Goal: Task Accomplishment & Management: Use online tool/utility

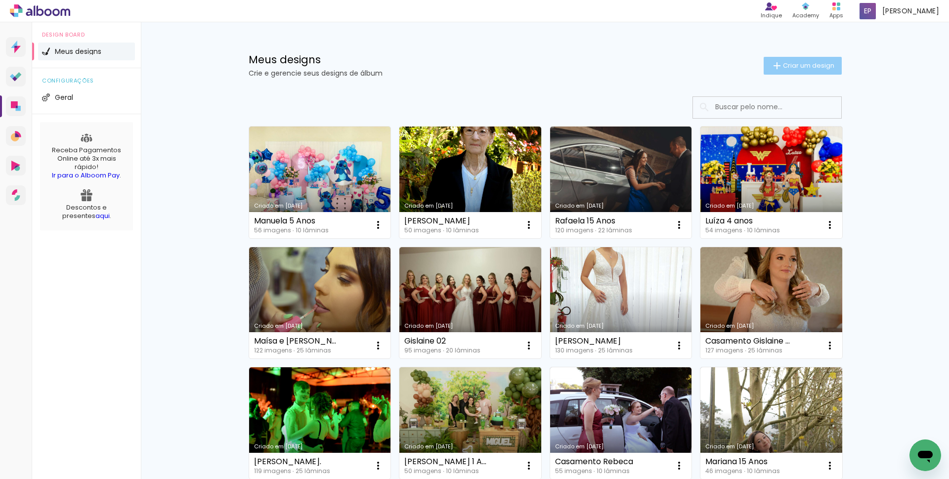
click at [789, 63] on span "Criar um design" at bounding box center [808, 65] width 51 height 6
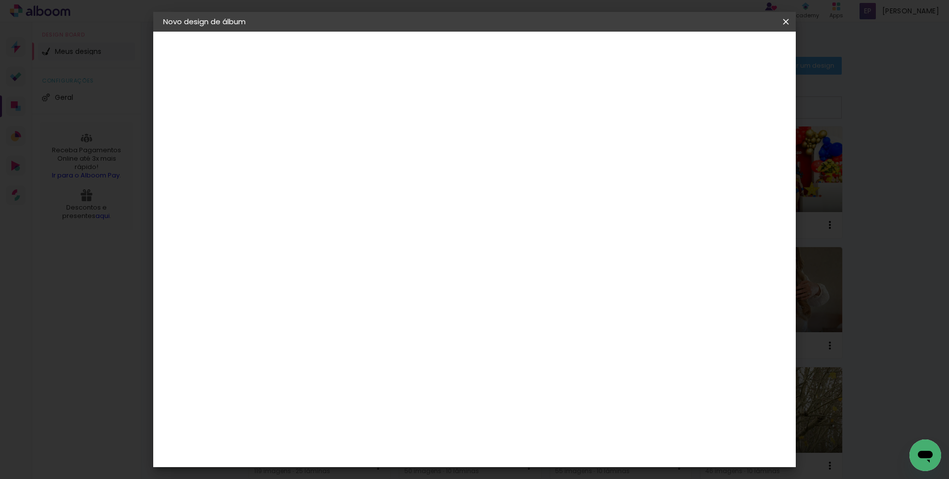
click at [325, 133] on input at bounding box center [325, 132] width 0 height 15
type input "[PERSON_NAME]"
type paper-input "[PERSON_NAME]"
click at [0, 0] on slot "Avançar" at bounding box center [0, 0] width 0 height 0
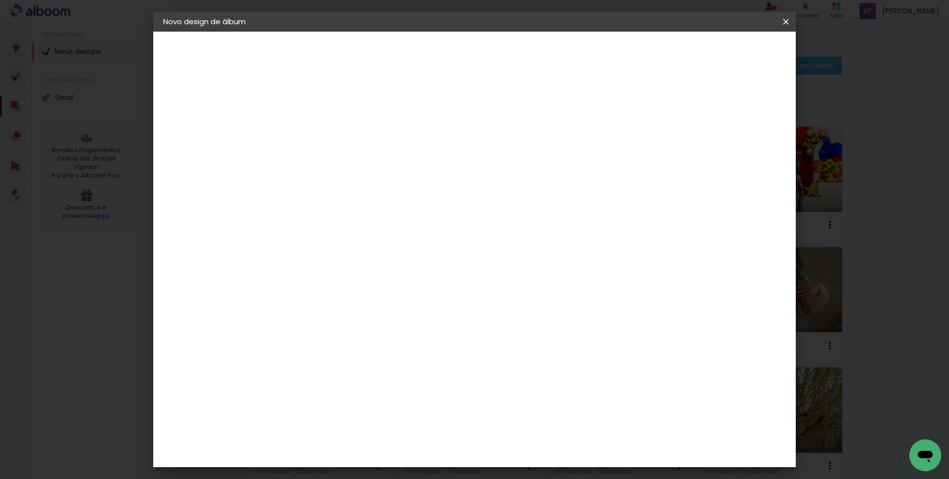
scroll to position [198, 0]
click at [392, 341] on span "30 × 30" at bounding box center [369, 354] width 46 height 26
click at [0, 0] on slot "Avançar" at bounding box center [0, 0] width 0 height 0
click at [667, 107] on div at bounding box center [663, 106] width 9 height 9
type paper-checkbox "on"
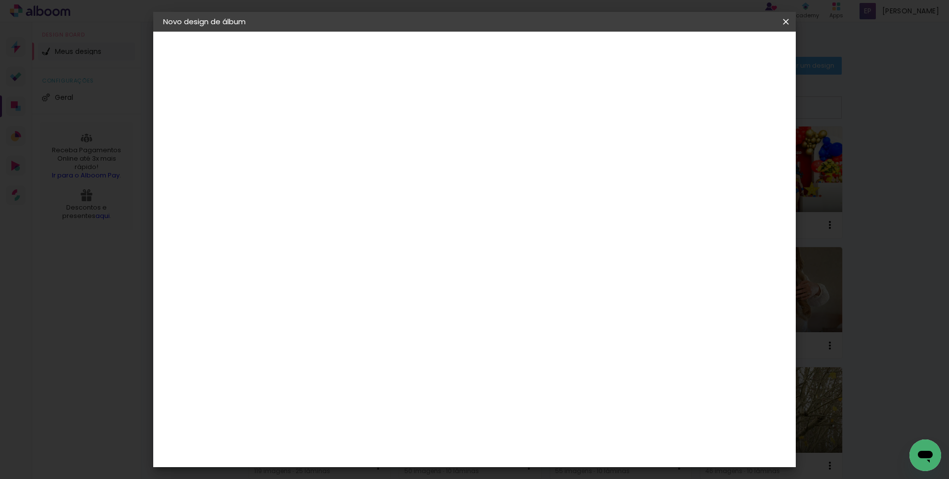
click at [723, 53] on span "Iniciar design" at bounding box center [700, 52] width 45 height 7
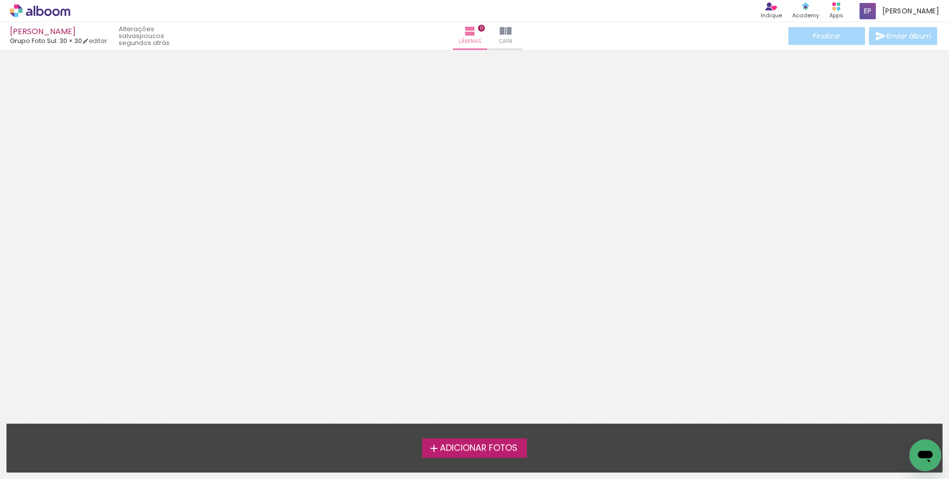
click at [476, 445] on span "Adicionar Fotos" at bounding box center [479, 448] width 78 height 9
click at [0, 0] on input "file" at bounding box center [0, 0] width 0 height 0
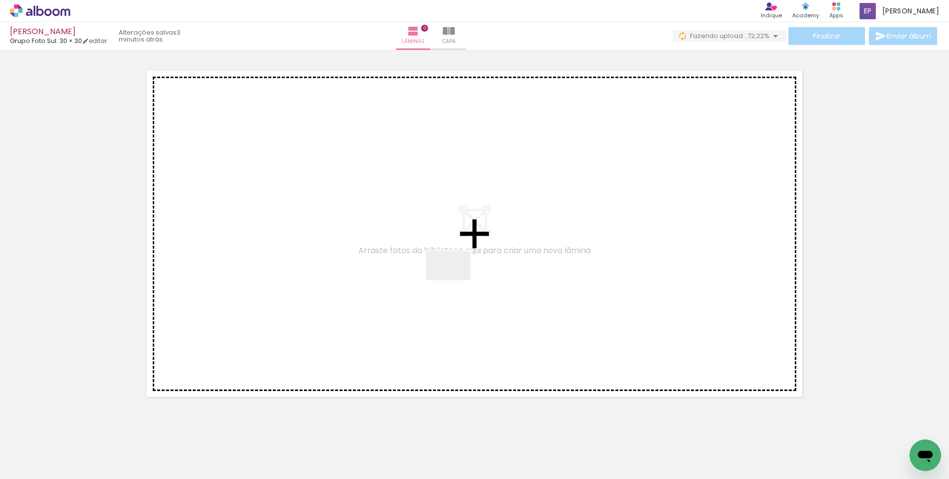
drag, startPoint x: 828, startPoint y: 446, endPoint x: 416, endPoint y: 260, distance: 451.6
click at [416, 260] on quentale-workspace at bounding box center [474, 239] width 949 height 479
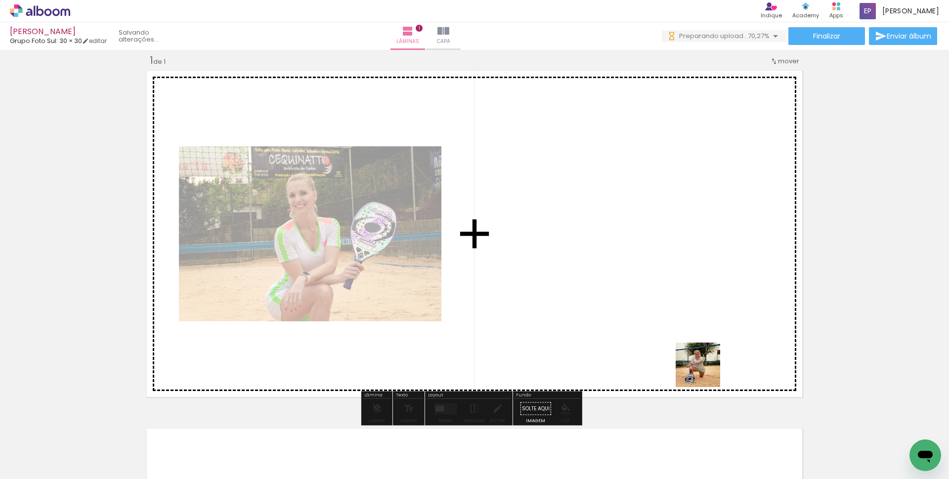
drag, startPoint x: 761, startPoint y: 426, endPoint x: 772, endPoint y: 348, distance: 78.3
click at [610, 290] on quentale-workspace at bounding box center [474, 239] width 949 height 479
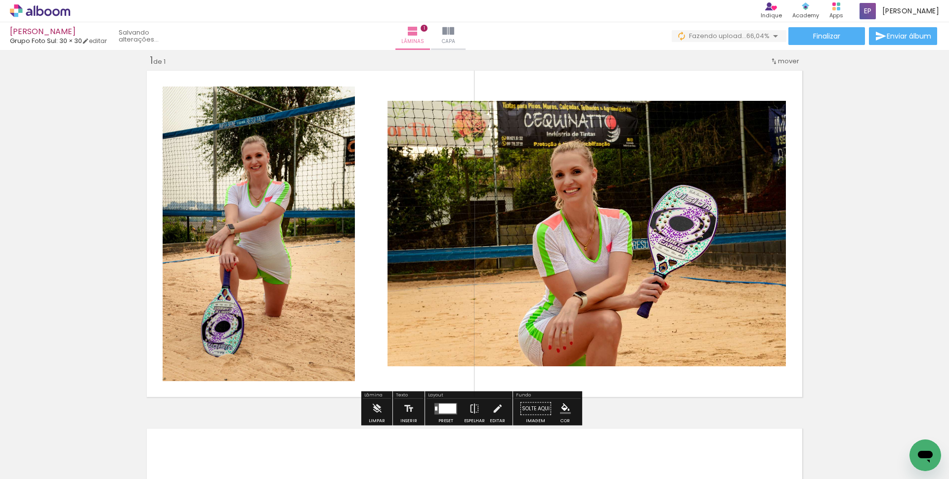
click at [34, 466] on span "Adicionar Fotos" at bounding box center [35, 465] width 30 height 11
click at [0, 0] on input "file" at bounding box center [0, 0] width 0 height 0
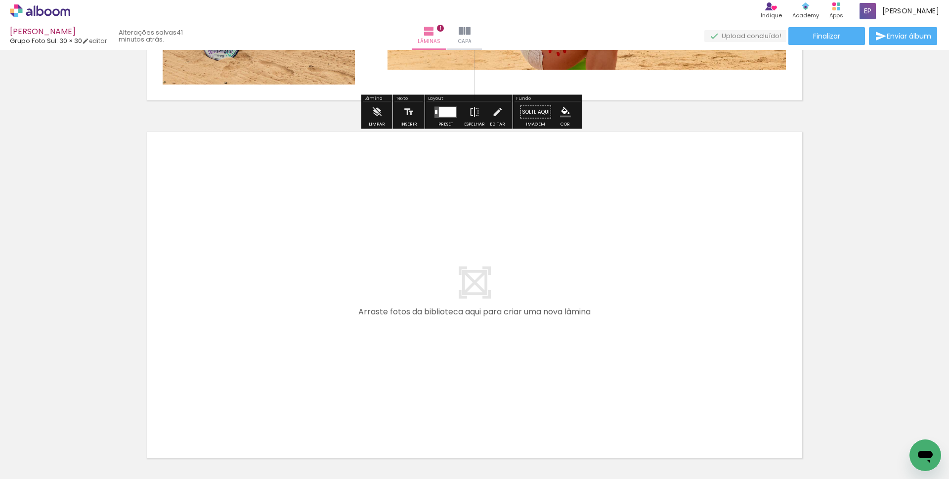
scroll to position [387, 0]
